Goal: Information Seeking & Learning: Learn about a topic

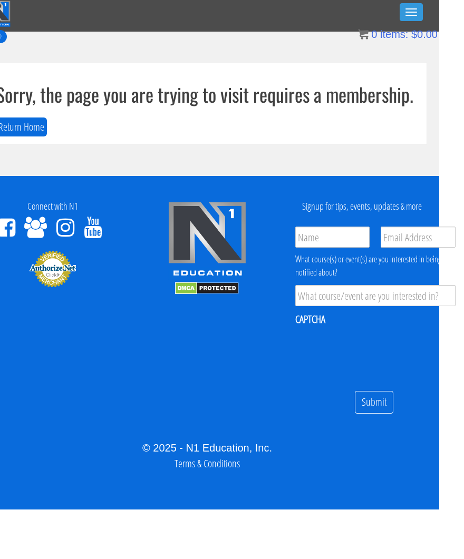
scroll to position [0, 24]
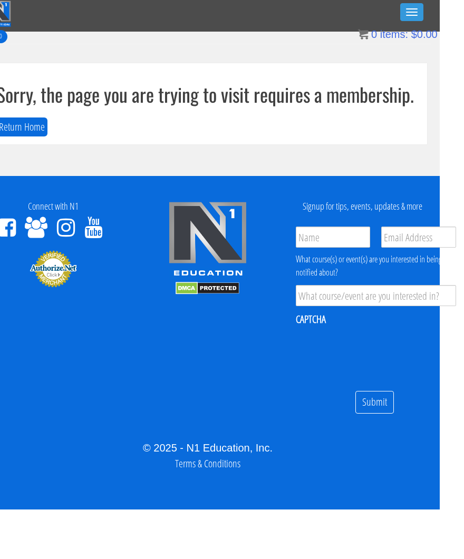
click at [408, 20] on button "Toggle navigation" at bounding box center [411, 12] width 23 height 18
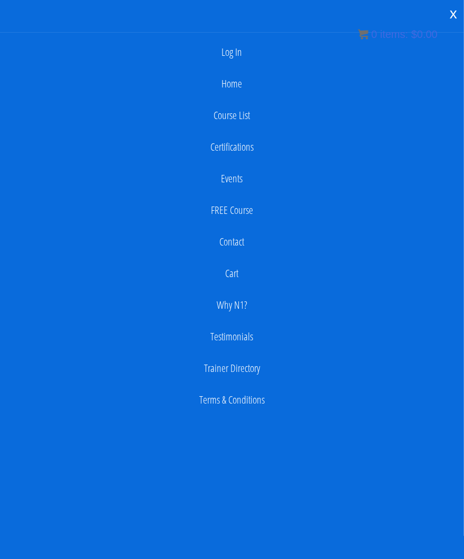
scroll to position [0, 25]
click at [295, 43] on link "Log In" at bounding box center [231, 52] width 453 height 21
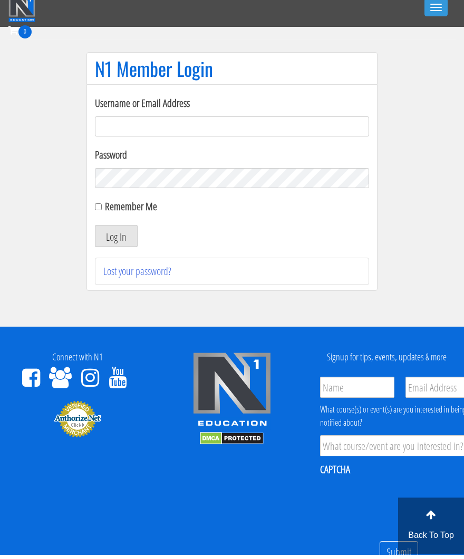
click at [116, 142] on form "Username or Email Address Password Remember Me Log In" at bounding box center [232, 176] width 274 height 152
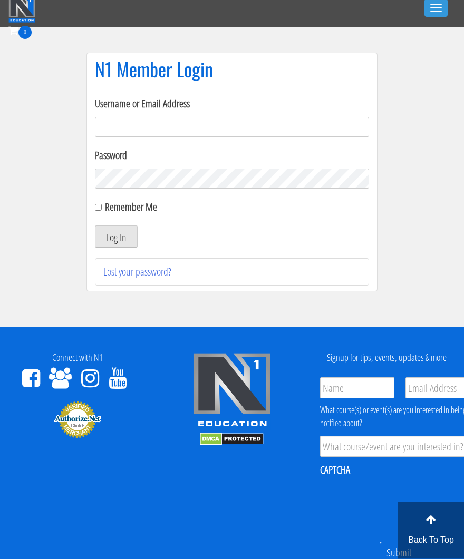
click at [120, 125] on input "Username or Email Address" at bounding box center [232, 127] width 274 height 20
type input "[EMAIL_ADDRESS][DOMAIN_NAME]"
click at [105, 235] on button "Log In" at bounding box center [116, 237] width 43 height 22
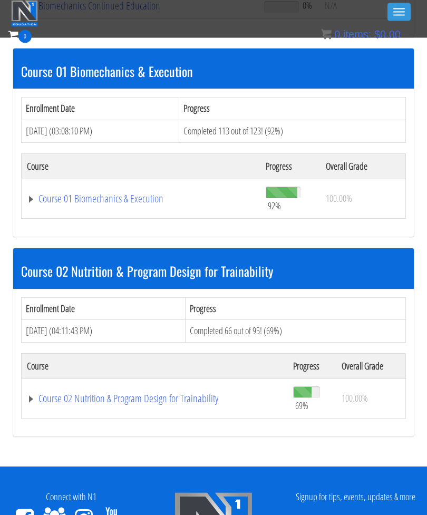
scroll to position [328, 0]
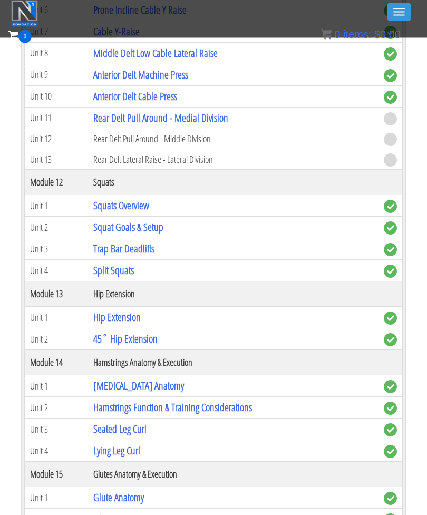
scroll to position [2485, 0]
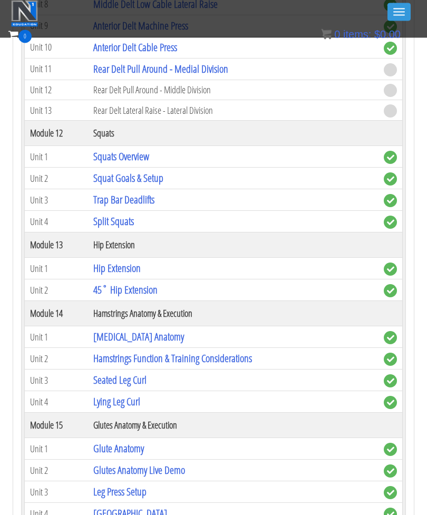
click at [361, 335] on td "[MEDICAL_DATA] Anatomy" at bounding box center [233, 338] width 290 height 22
click at [110, 337] on link "[MEDICAL_DATA] Anatomy" at bounding box center [138, 337] width 91 height 14
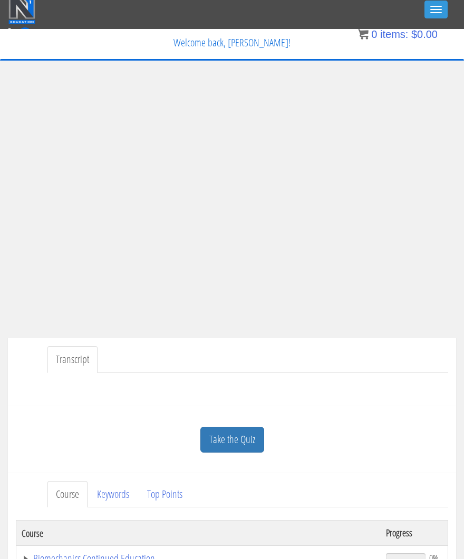
scroll to position [2, 0]
click at [215, 438] on link "Take the Quiz" at bounding box center [232, 440] width 64 height 26
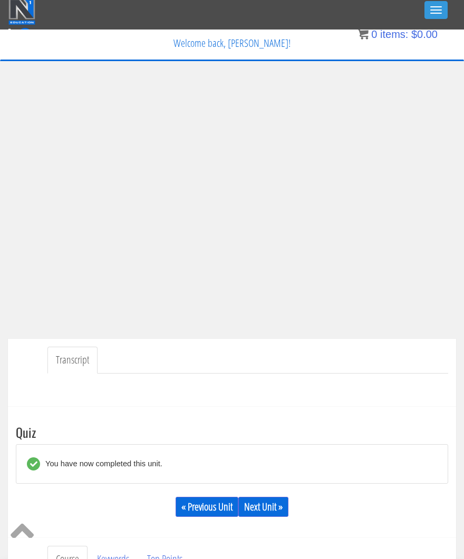
click at [260, 499] on link "Next Unit »" at bounding box center [263, 507] width 50 height 20
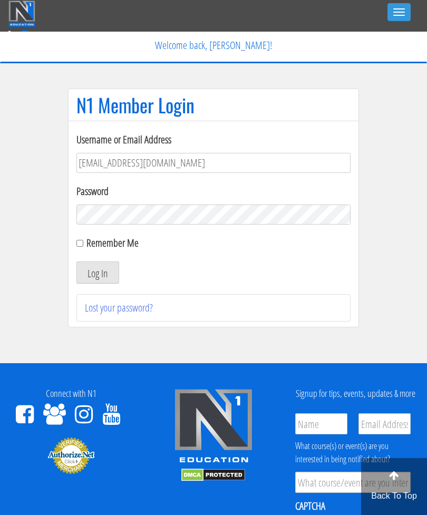
scroll to position [-1, 0]
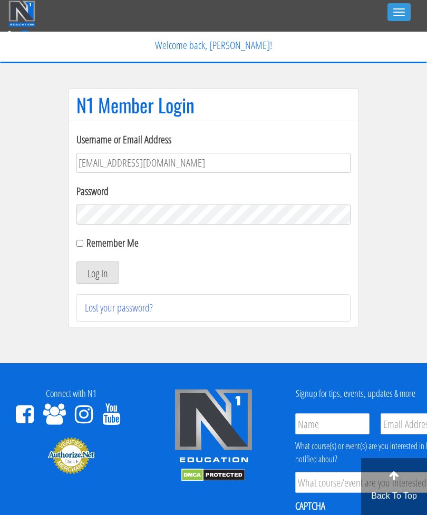
click at [97, 272] on button "Log In" at bounding box center [97, 272] width 43 height 22
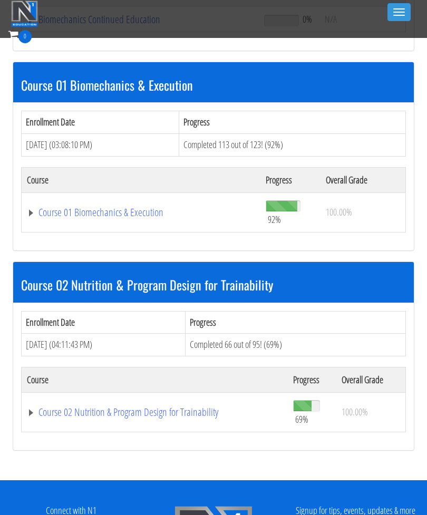
scroll to position [346, 0]
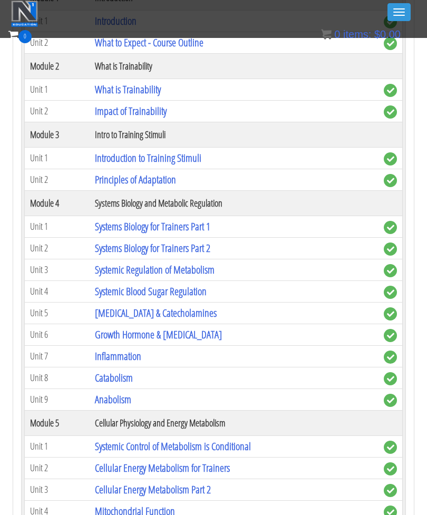
scroll to position [697, 0]
